Goal: Connect with others: Connect with others

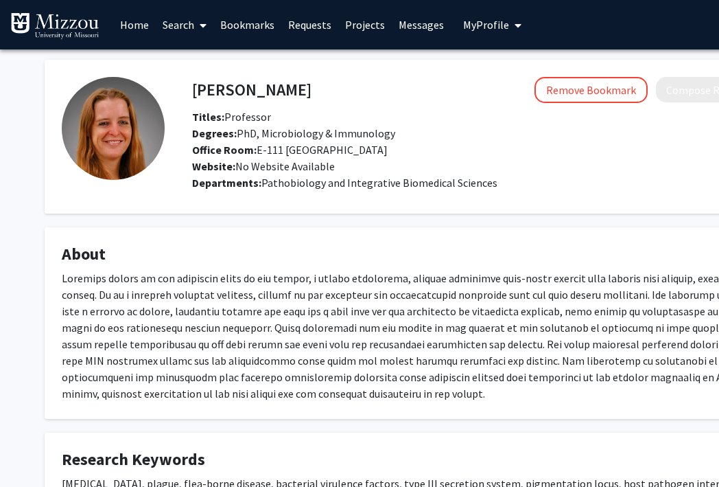
click at [184, 30] on link "Search" at bounding box center [185, 25] width 58 height 48
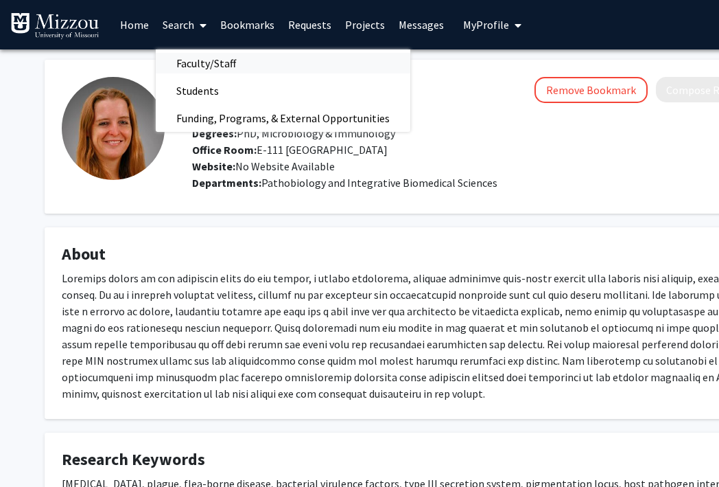
click at [186, 54] on span "Faculty/Staff" at bounding box center [206, 62] width 101 height 27
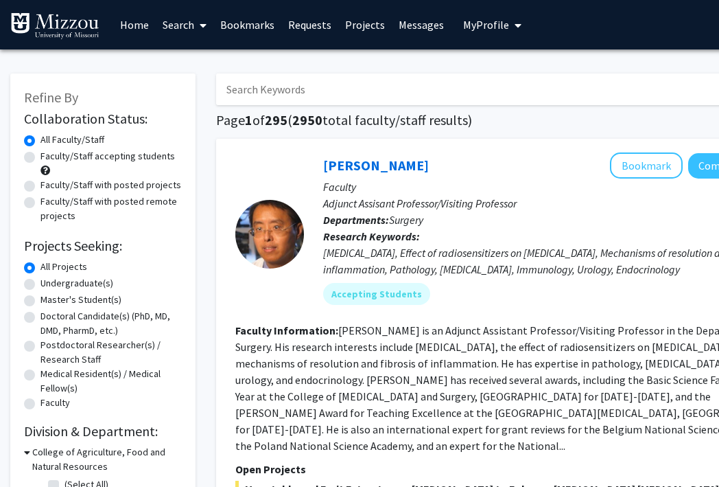
click at [243, 95] on input "Search Keywords" at bounding box center [485, 89] width 539 height 32
type input "[PERSON_NAME]"
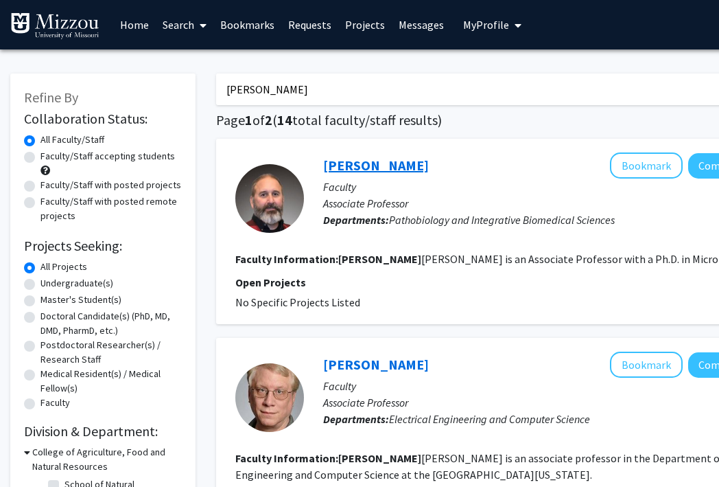
click at [387, 166] on link "[PERSON_NAME]" at bounding box center [376, 164] width 106 height 17
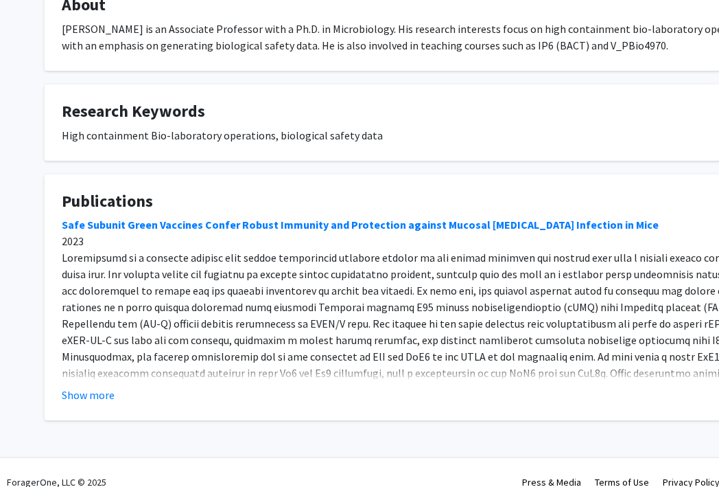
scroll to position [268, 0]
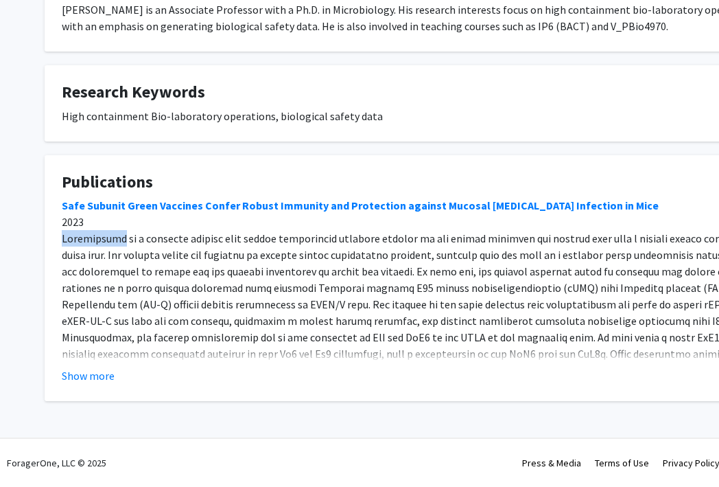
drag, startPoint x: 112, startPoint y: 241, endPoint x: 51, endPoint y: 240, distance: 60.4
click at [51, 240] on fg-card "Publications Safe Subunit Green Vaccines Confer Robust Immunity and Protection …" at bounding box center [412, 278] width 734 height 246
copy div "[MEDICAL_DATA]"
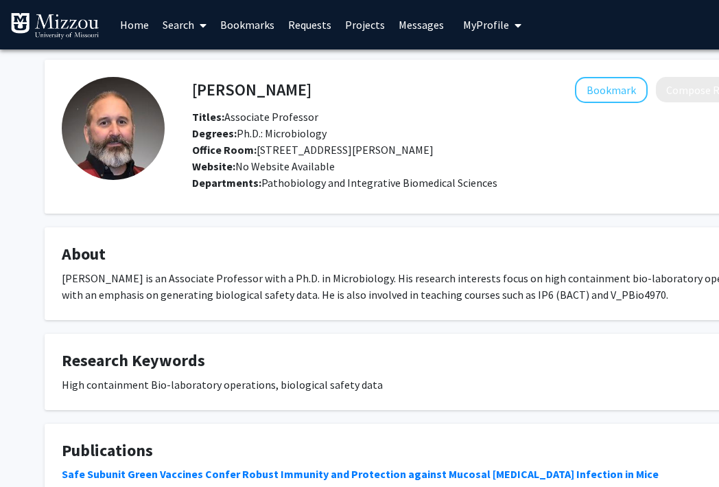
click at [619, 72] on fg-card "[PERSON_NAME] Bookmark Compose Request Titles: Associate Professor Degrees: Ph.…" at bounding box center [412, 137] width 734 height 154
click at [619, 93] on button "Bookmark" at bounding box center [611, 90] width 73 height 26
click at [481, 22] on span "My Profile" at bounding box center [486, 25] width 46 height 14
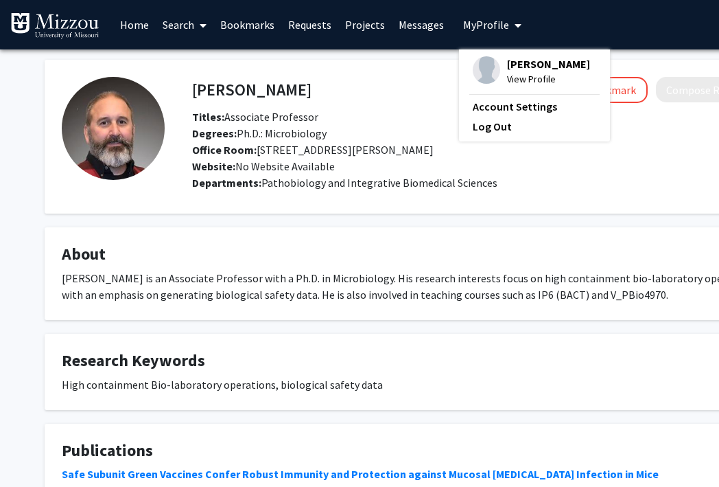
click at [495, 71] on div "[PERSON_NAME] View Profile" at bounding box center [531, 71] width 117 height 30
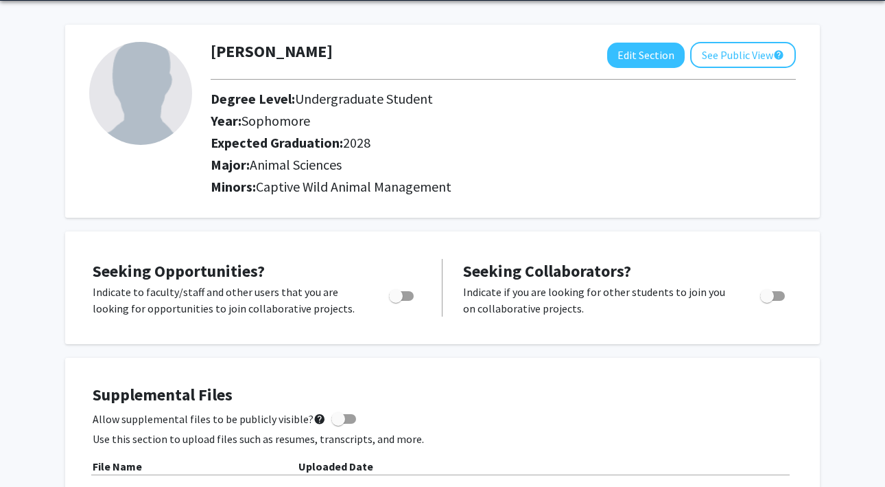
scroll to position [43, 0]
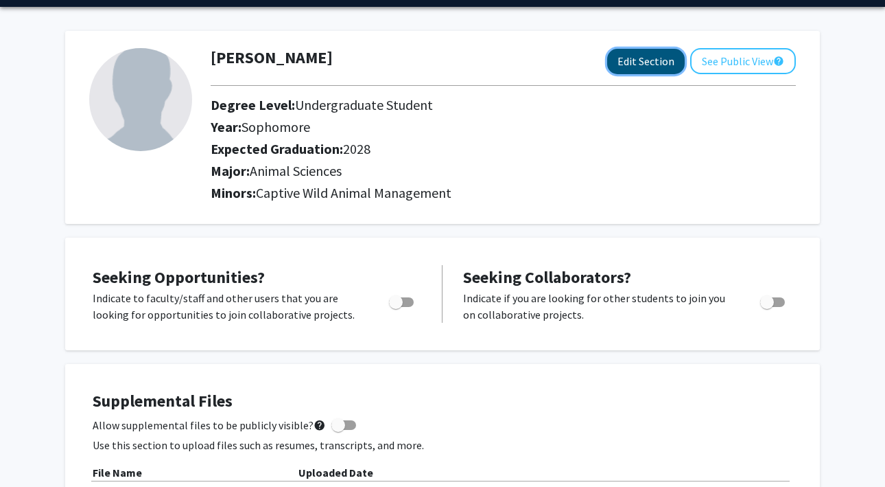
click at [617, 70] on button "Edit Section" at bounding box center [646, 61] width 78 height 25
select select "sophomore"
select select "2028"
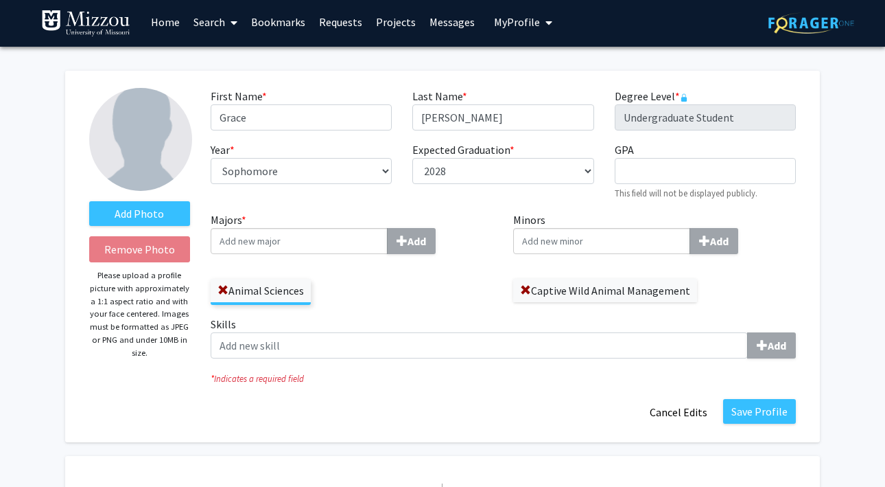
scroll to position [0, 0]
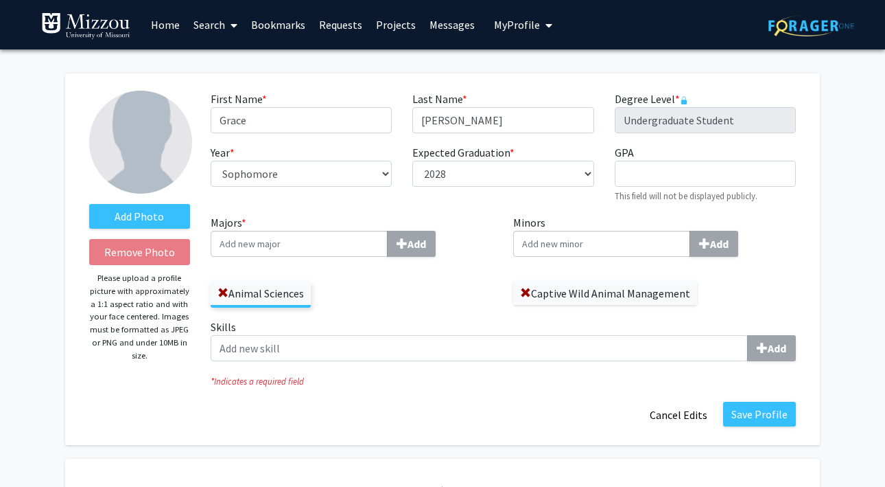
click at [278, 36] on link "Bookmarks" at bounding box center [278, 25] width 68 height 48
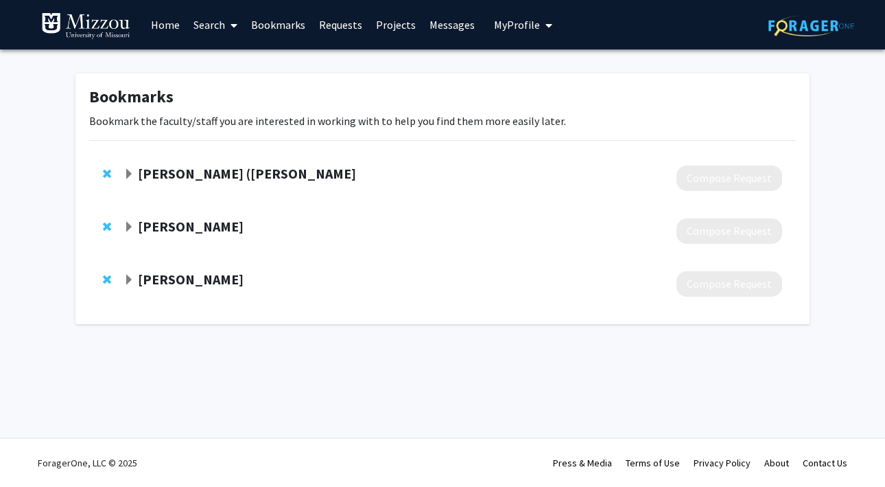
click at [222, 226] on strong "[PERSON_NAME]" at bounding box center [191, 226] width 106 height 17
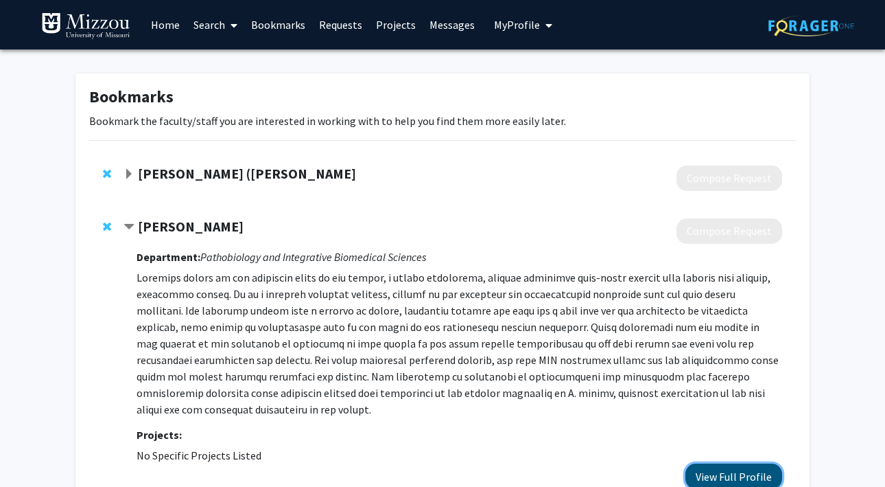
click at [719, 463] on button "View Full Profile" at bounding box center [734, 475] width 97 height 25
